Goal: Task Accomplishment & Management: Manage account settings

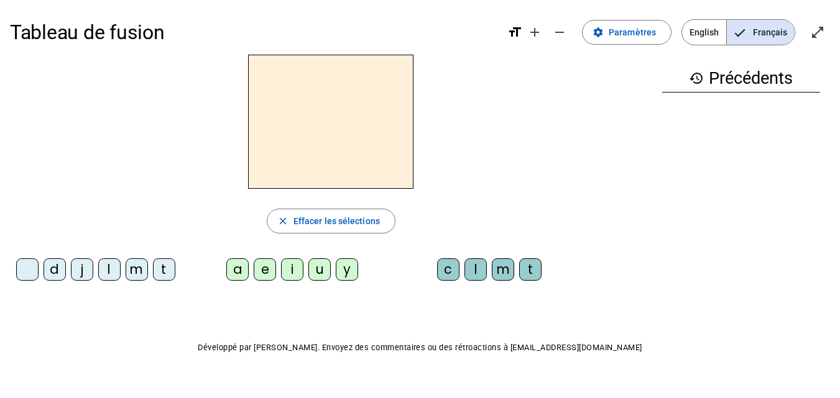
scroll to position [19, 0]
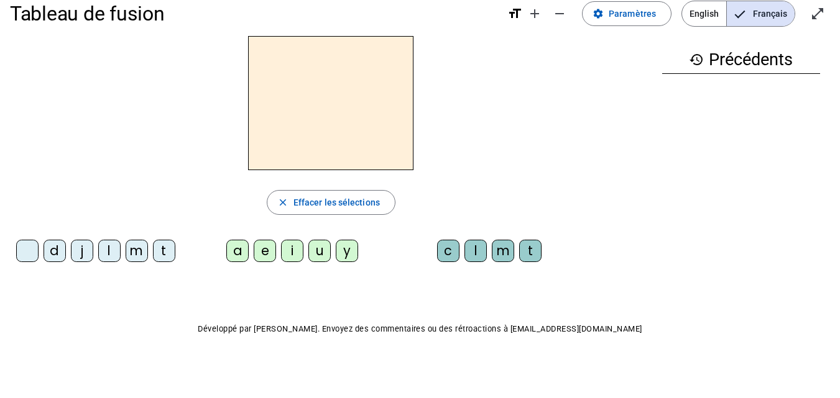
click at [133, 250] on div "m" at bounding box center [137, 251] width 22 height 22
click at [233, 254] on div "a" at bounding box center [237, 251] width 22 height 22
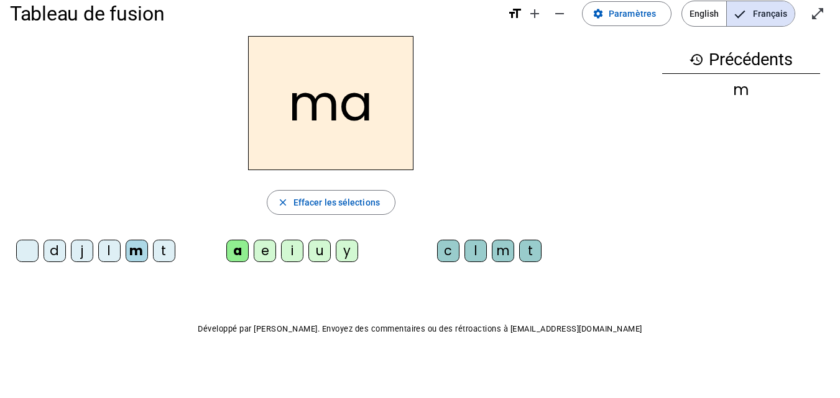
click at [265, 252] on div "e" at bounding box center [265, 251] width 22 height 22
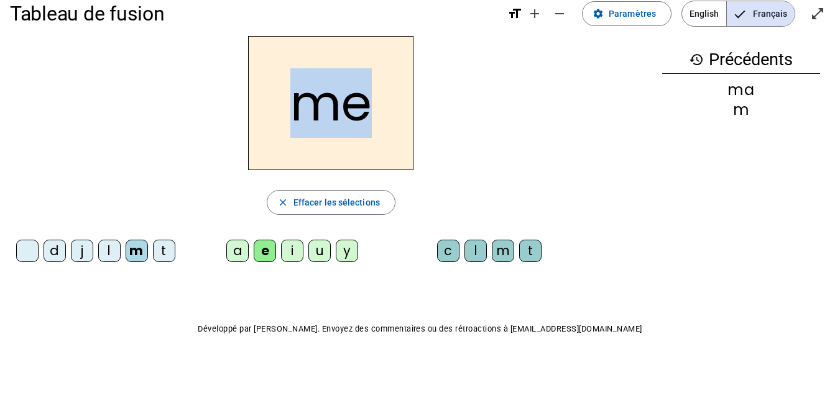
drag, startPoint x: 302, startPoint y: 114, endPoint x: 361, endPoint y: 124, distance: 59.2
click at [361, 124] on h2 "me" at bounding box center [330, 103] width 165 height 134
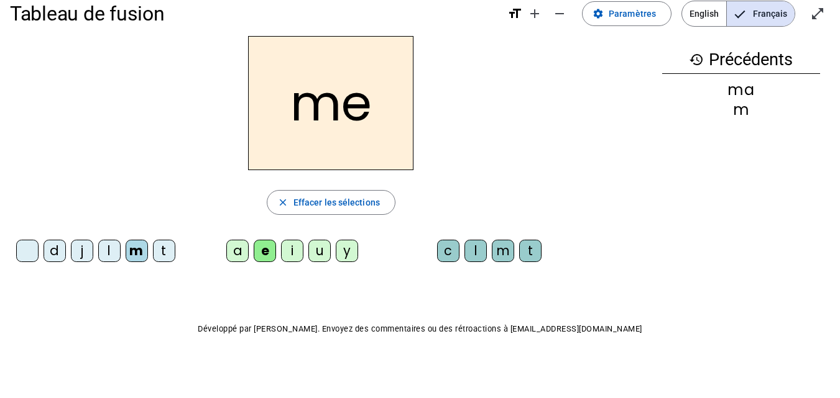
click at [164, 255] on div "t" at bounding box center [164, 251] width 22 height 22
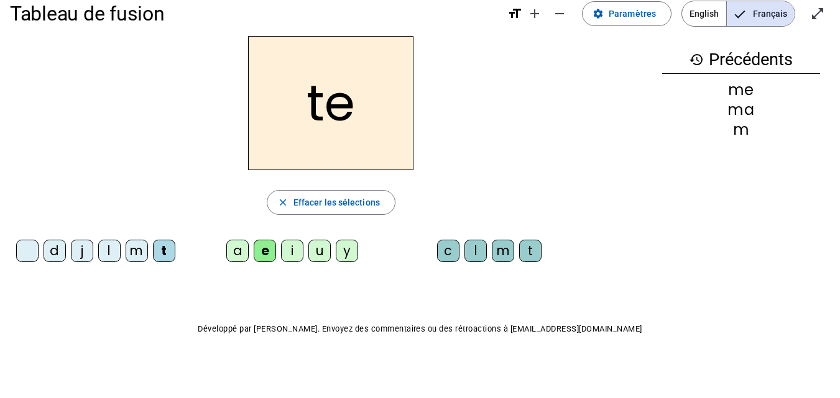
click at [237, 255] on div "a" at bounding box center [237, 251] width 22 height 22
click at [444, 251] on div "c" at bounding box center [448, 251] width 22 height 22
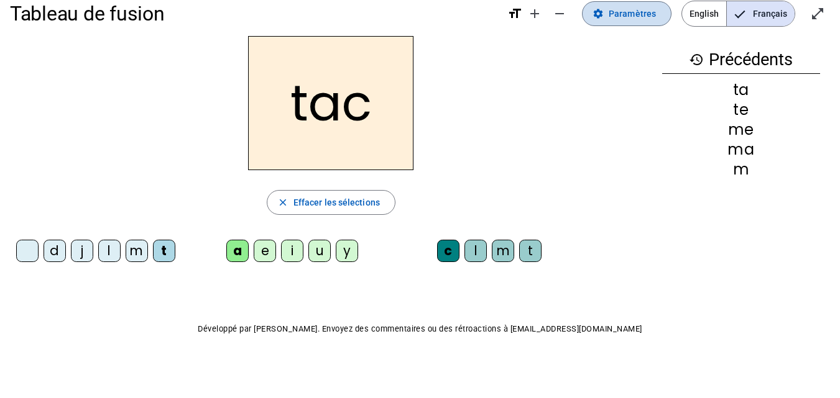
click at [637, 11] on span "Paramètres" at bounding box center [632, 13] width 47 height 15
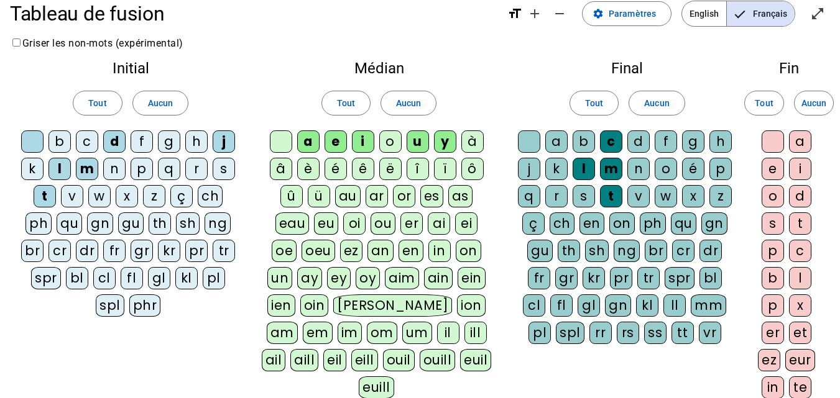
click at [794, 142] on div "a" at bounding box center [800, 142] width 22 height 22
click at [768, 191] on div "o" at bounding box center [773, 196] width 22 height 22
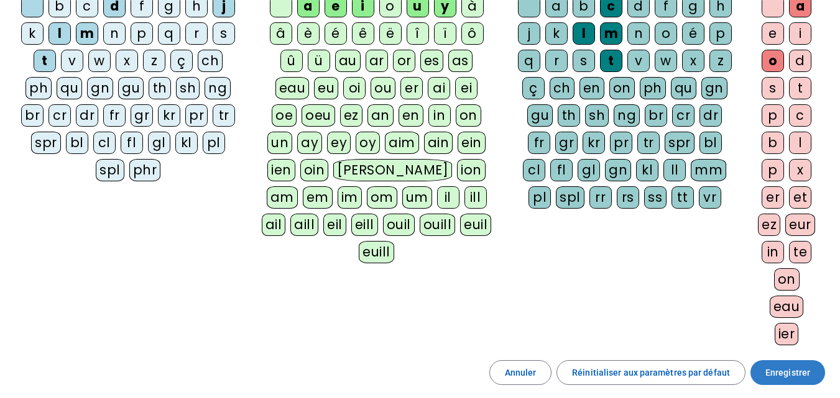
click at [793, 367] on span "Enregistrer" at bounding box center [787, 373] width 45 height 15
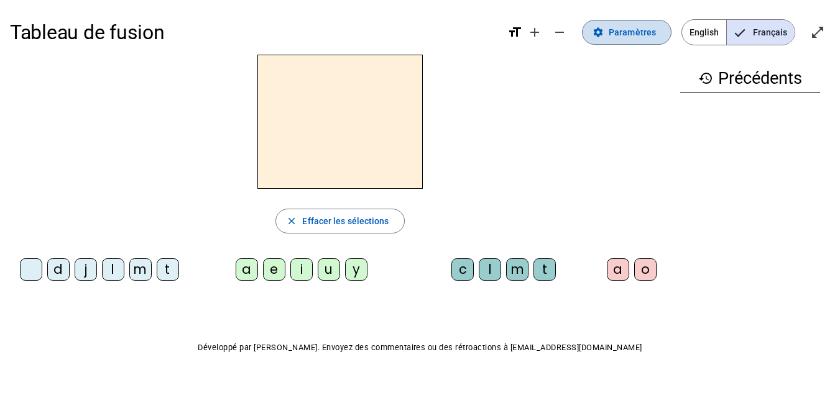
click at [631, 35] on span "Paramètres" at bounding box center [632, 32] width 47 height 15
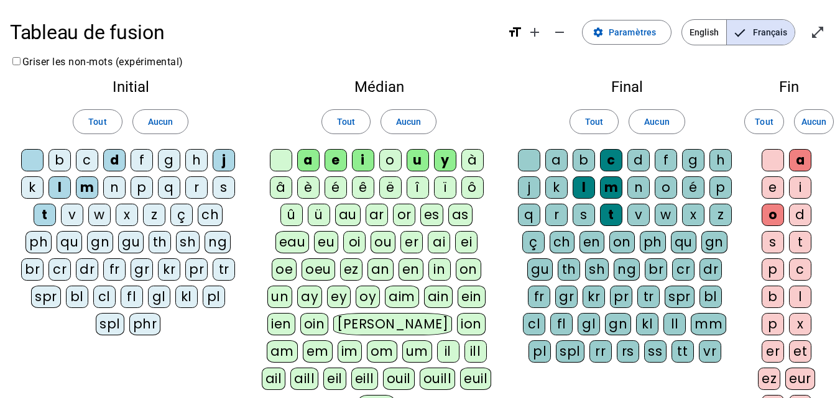
click at [24, 159] on div at bounding box center [32, 160] width 22 height 22
click at [32, 159] on div at bounding box center [32, 160] width 22 height 22
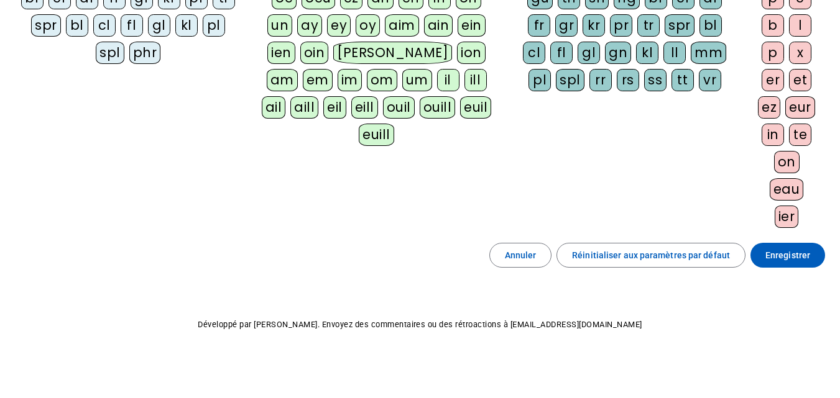
scroll to position [270, 0]
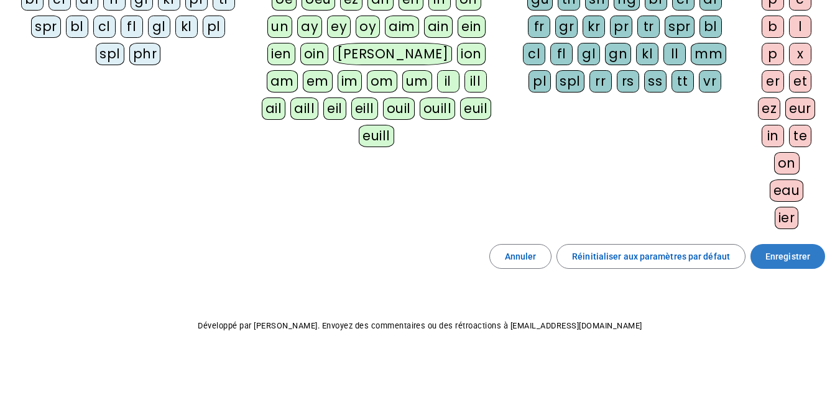
click at [790, 259] on span "Enregistrer" at bounding box center [787, 256] width 45 height 15
